Goal: Navigation & Orientation: Find specific page/section

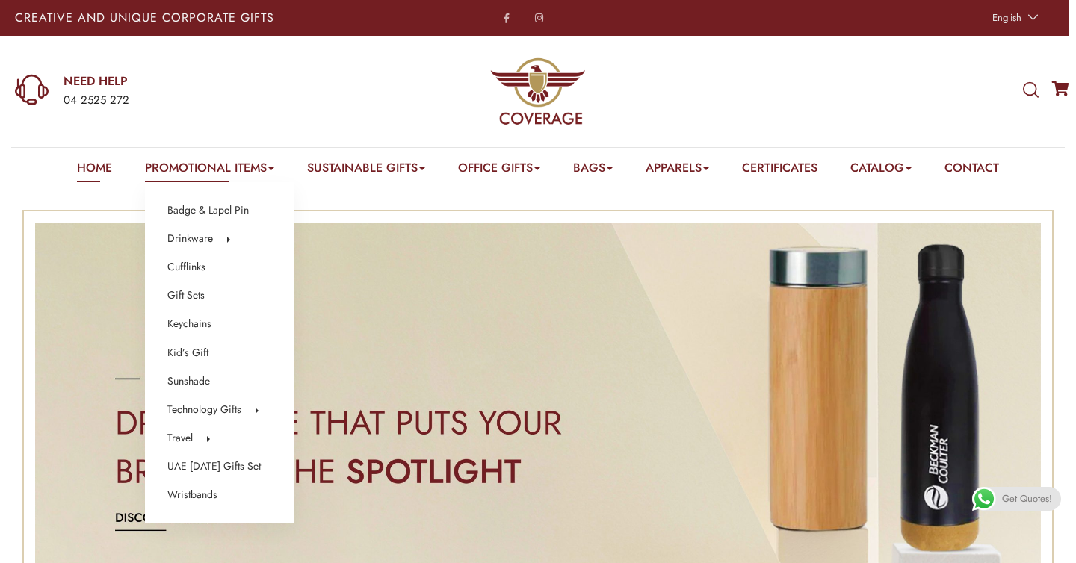
click at [222, 171] on link "Promotional Items" at bounding box center [209, 170] width 129 height 23
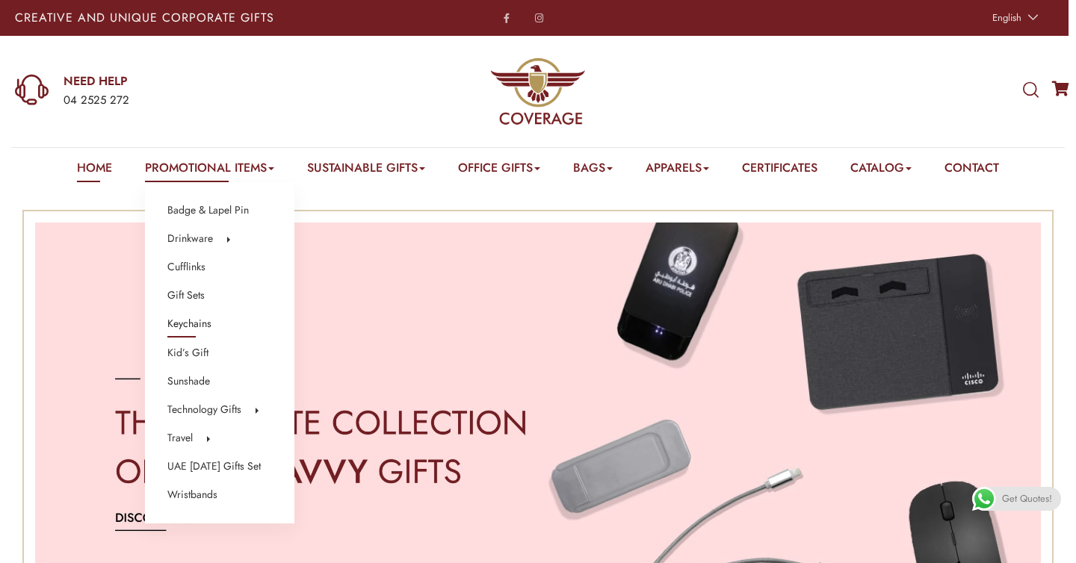
click at [188, 327] on link "Keychains" at bounding box center [189, 324] width 44 height 19
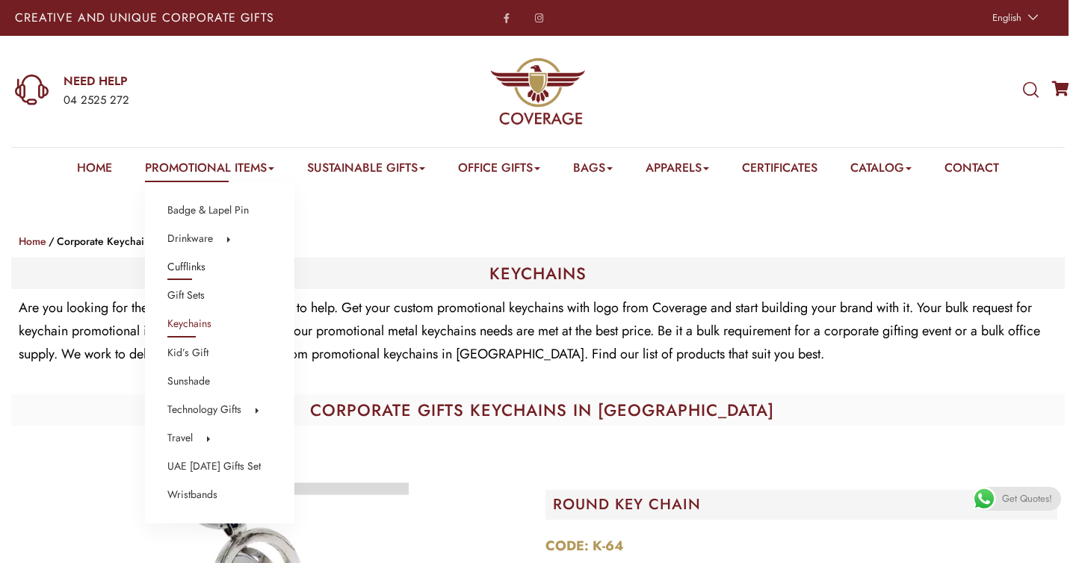
click at [183, 270] on link "Cufflinks" at bounding box center [186, 267] width 38 height 19
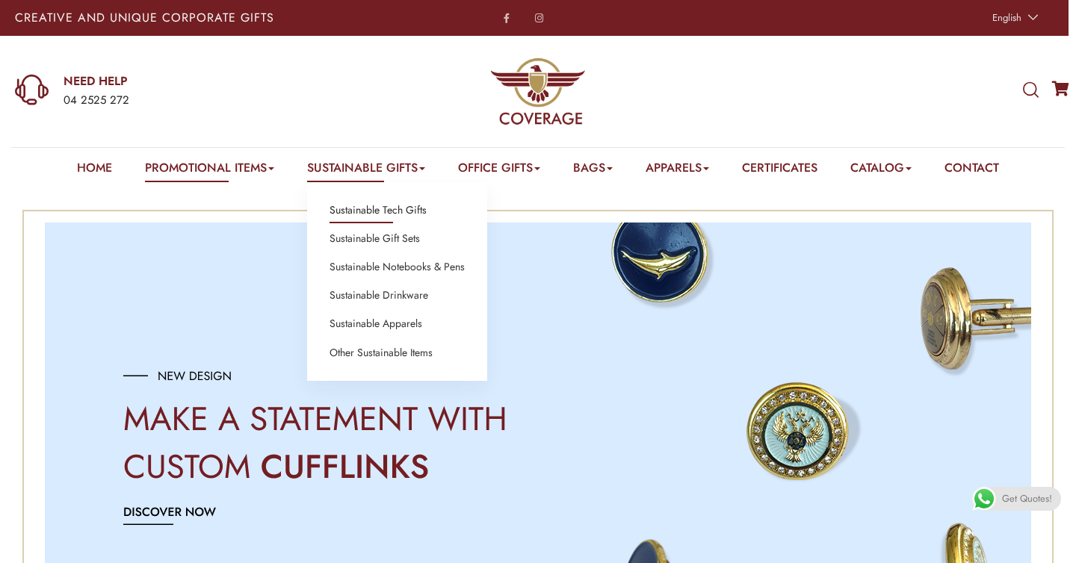
click at [383, 208] on link "Sustainable Tech Gifts" at bounding box center [377, 210] width 97 height 19
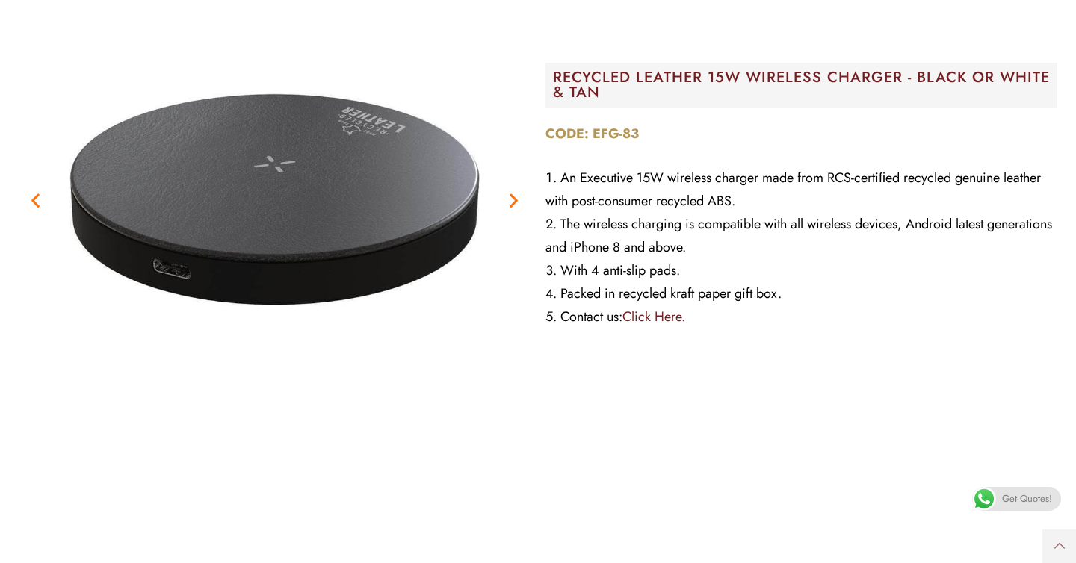
scroll to position [873, 0]
